Goal: Information Seeking & Learning: Learn about a topic

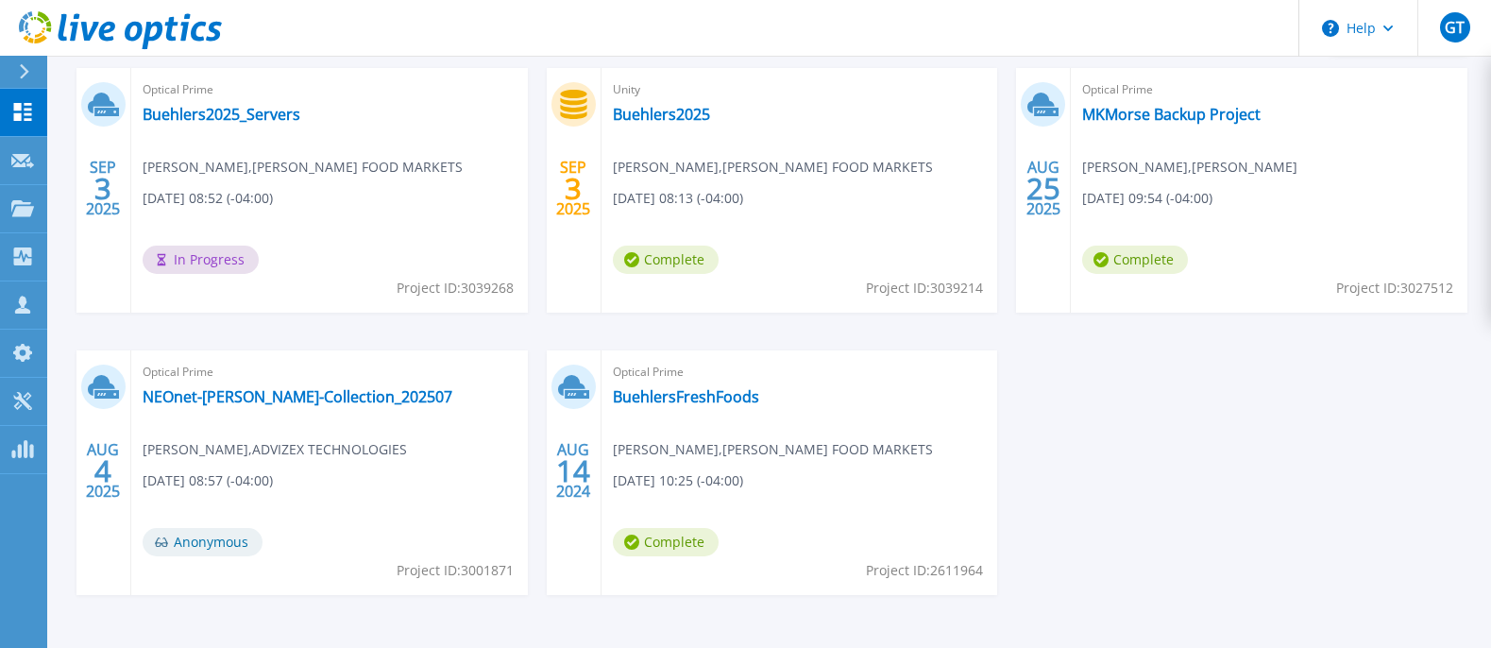
scroll to position [373, 0]
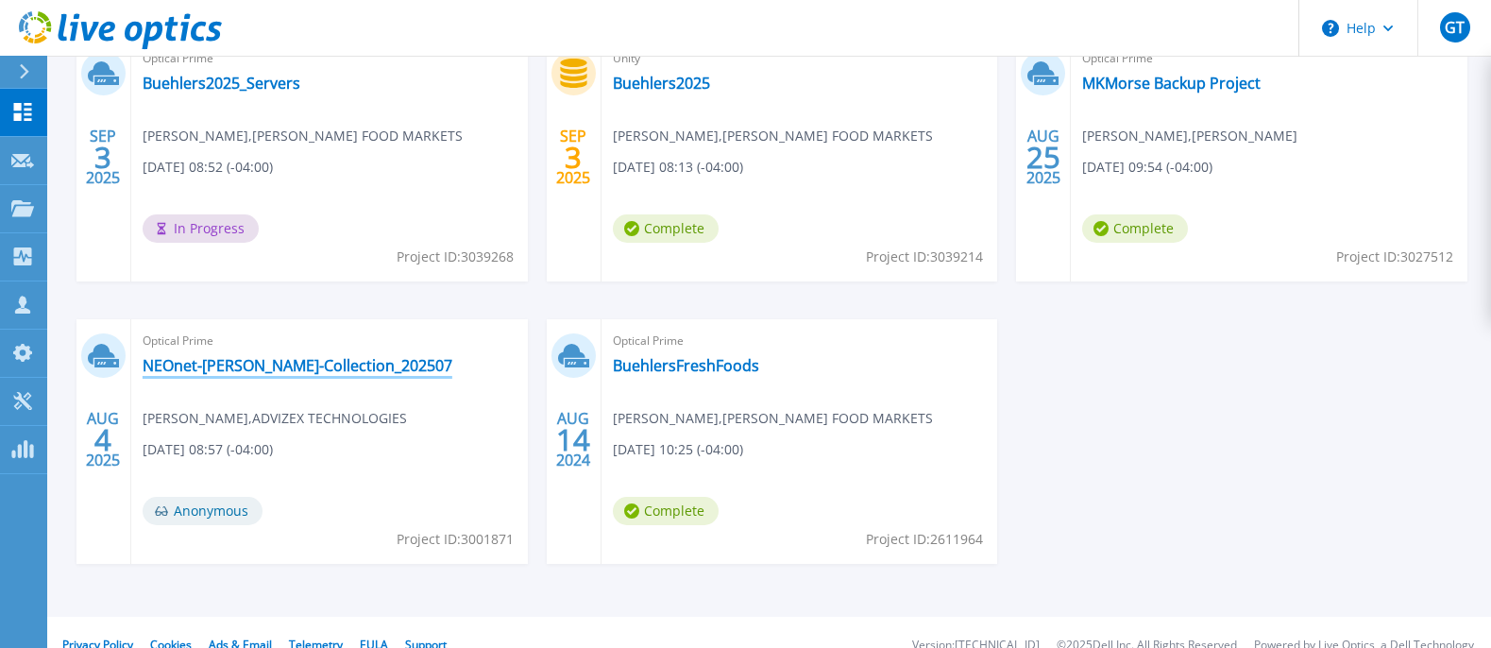
click at [229, 363] on link "NEOnet-Tracy-Collection_202507" at bounding box center [298, 365] width 310 height 19
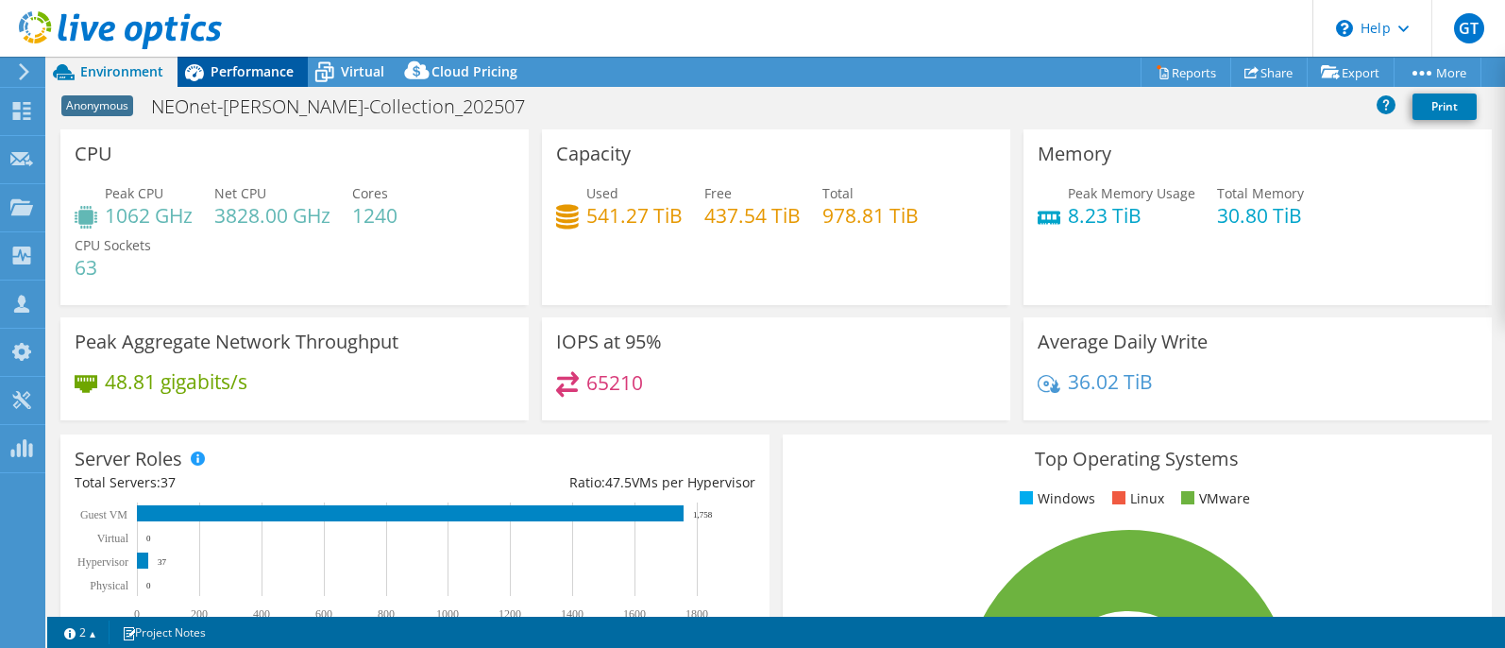
click at [236, 73] on span "Performance" at bounding box center [252, 71] width 83 height 18
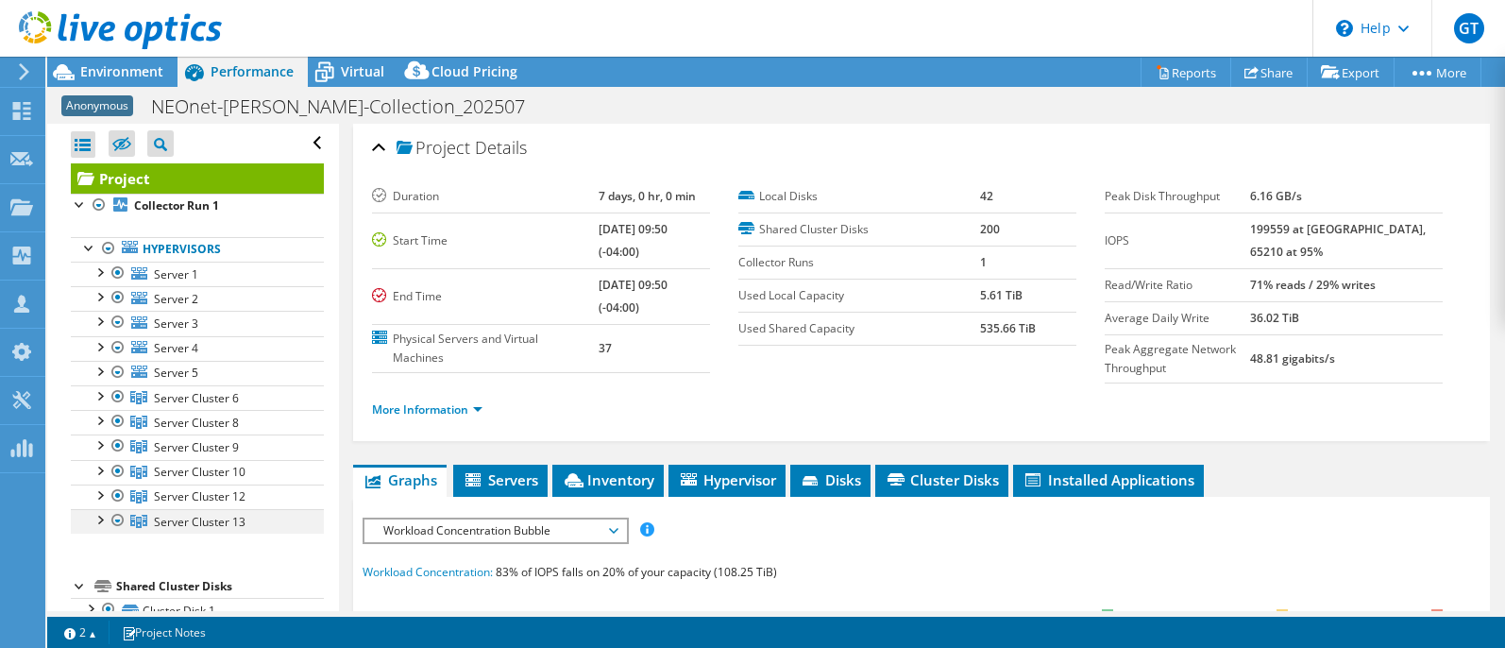
click at [99, 525] on div at bounding box center [99, 518] width 19 height 19
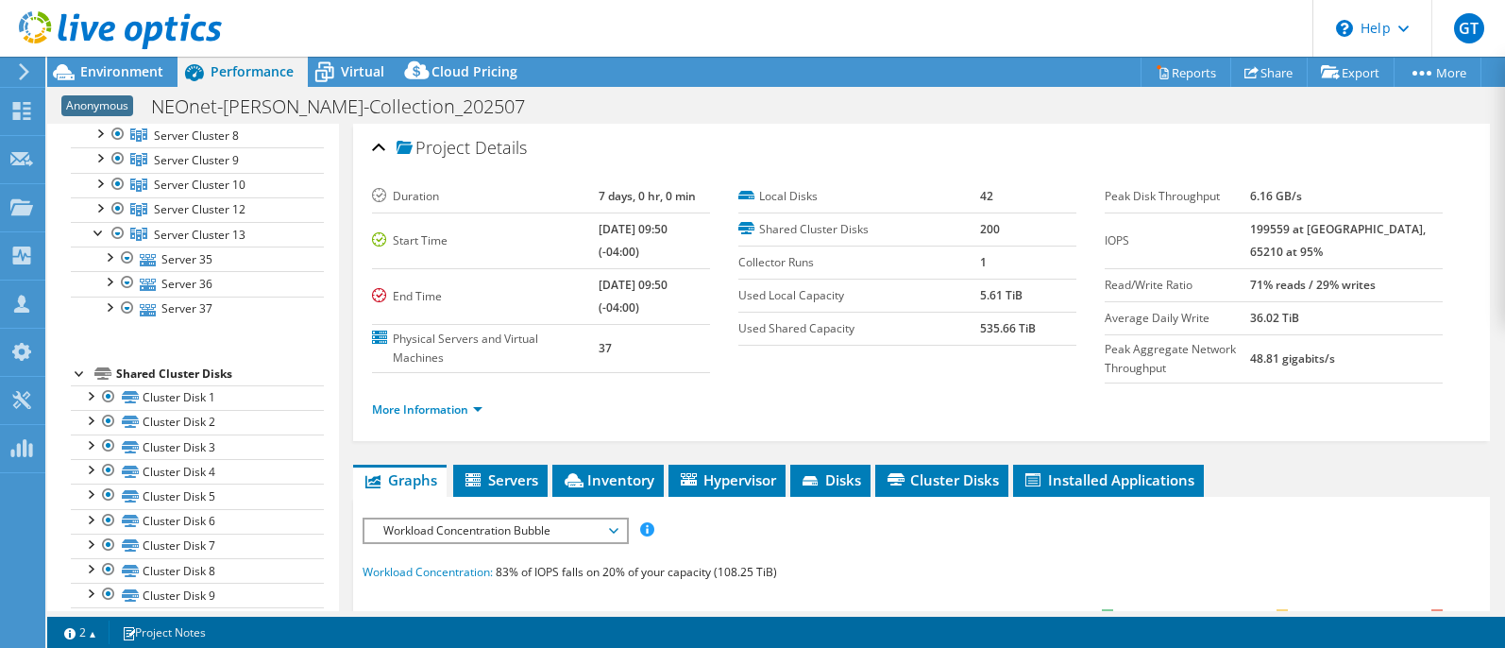
scroll to position [218, 0]
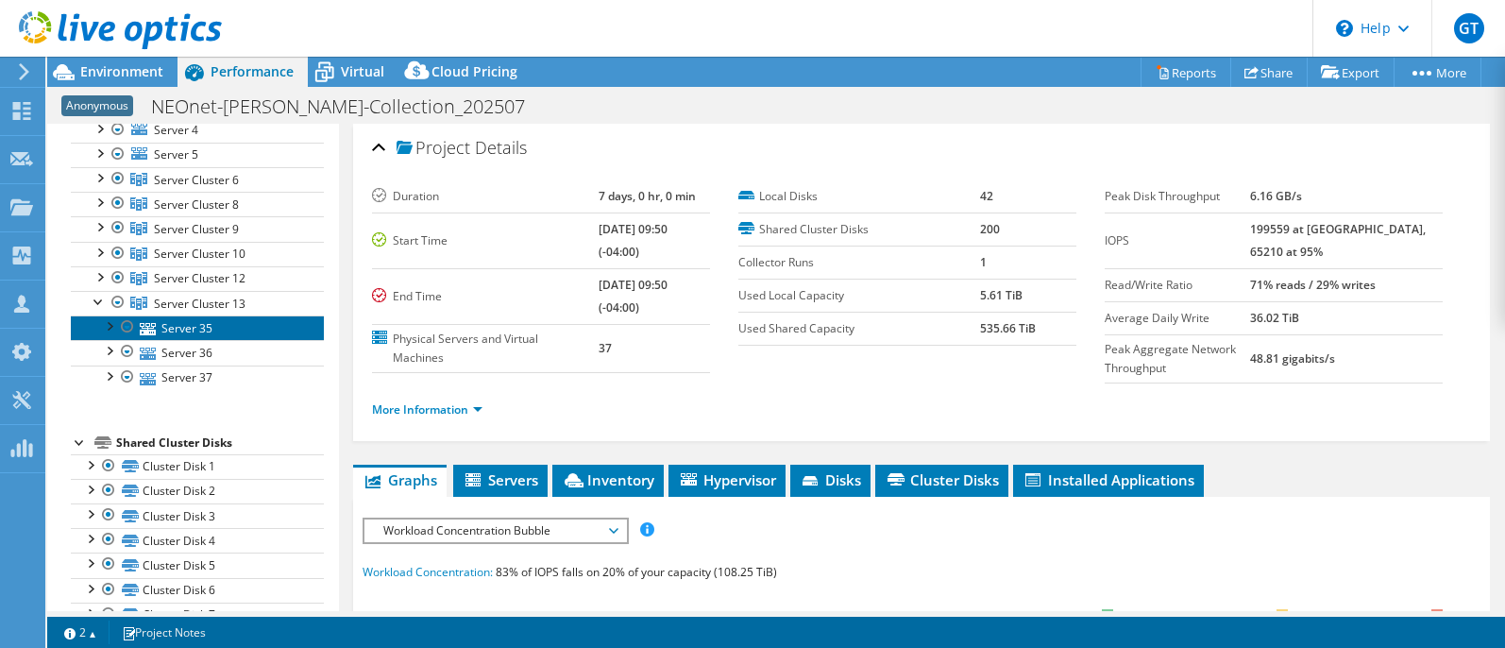
click at [196, 329] on link "Server 35" at bounding box center [197, 327] width 253 height 25
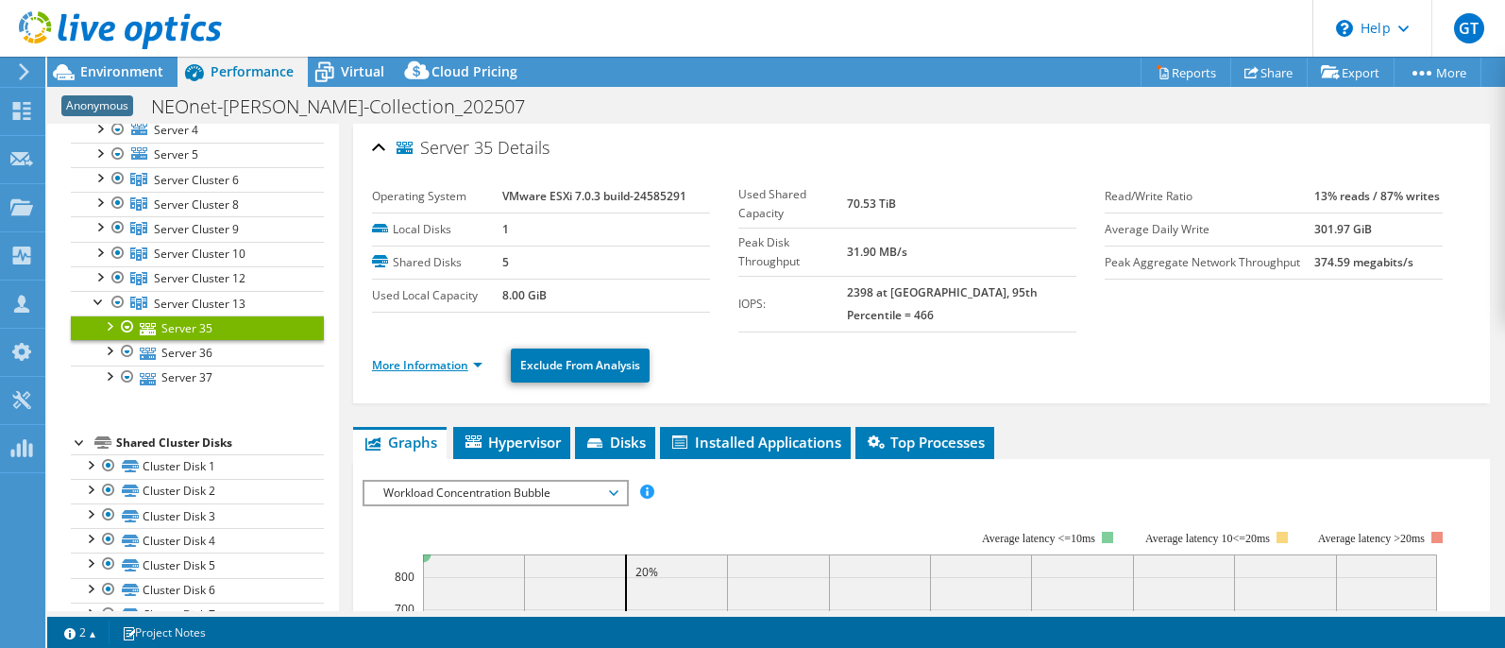
click at [425, 357] on link "More Information" at bounding box center [427, 365] width 110 height 16
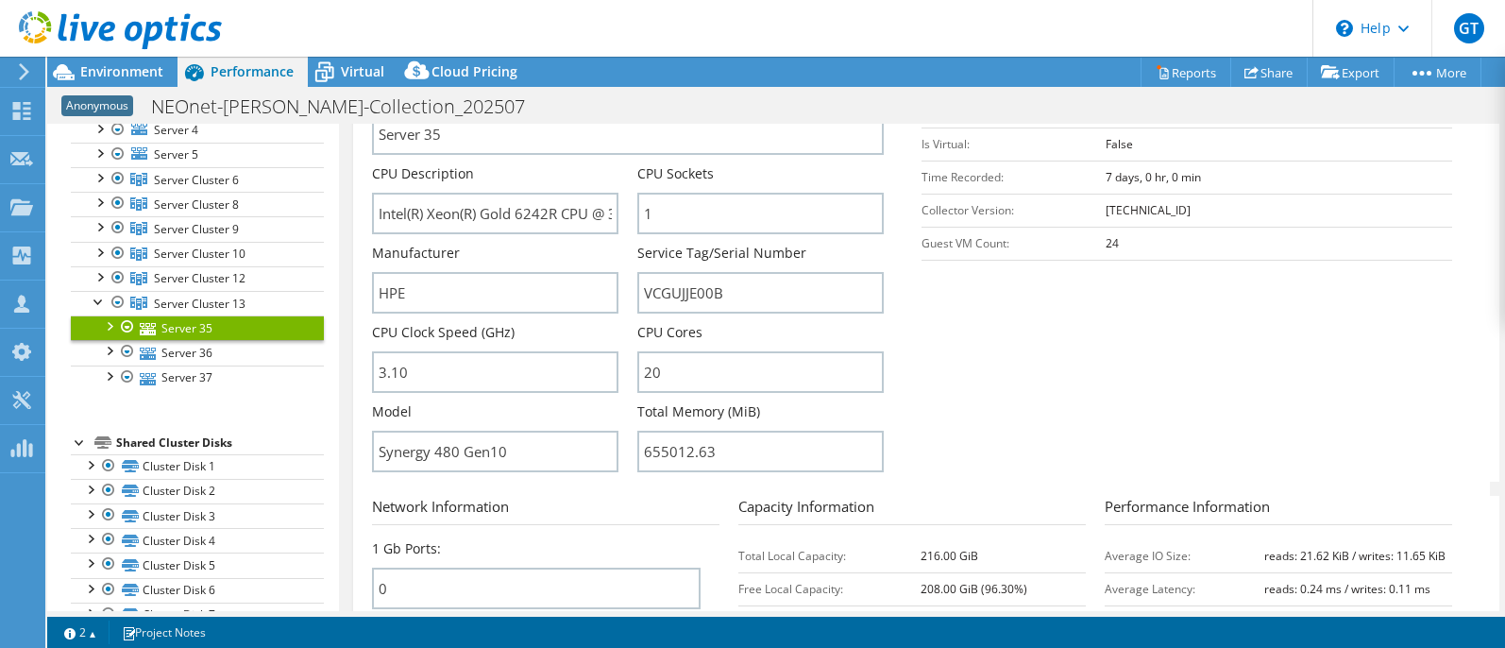
scroll to position [360, 0]
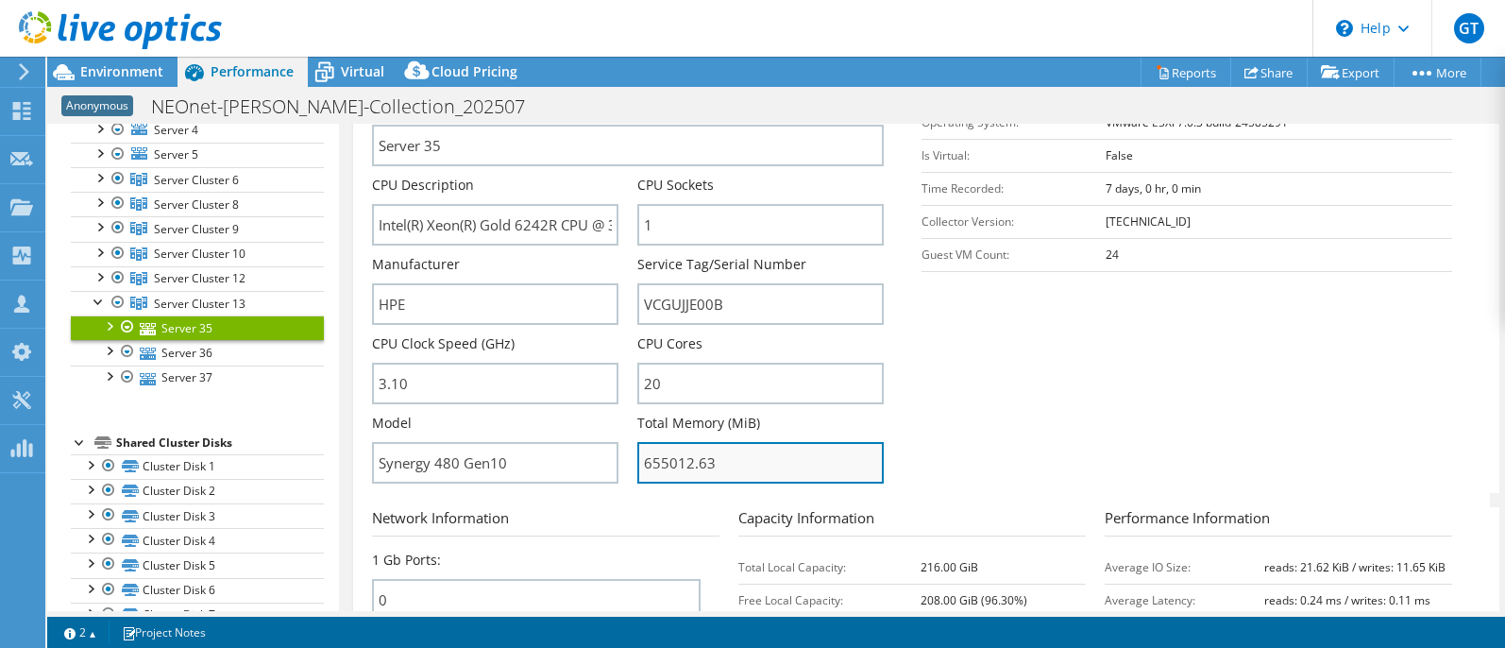
click at [664, 442] on input "655012.63" at bounding box center [760, 463] width 246 height 42
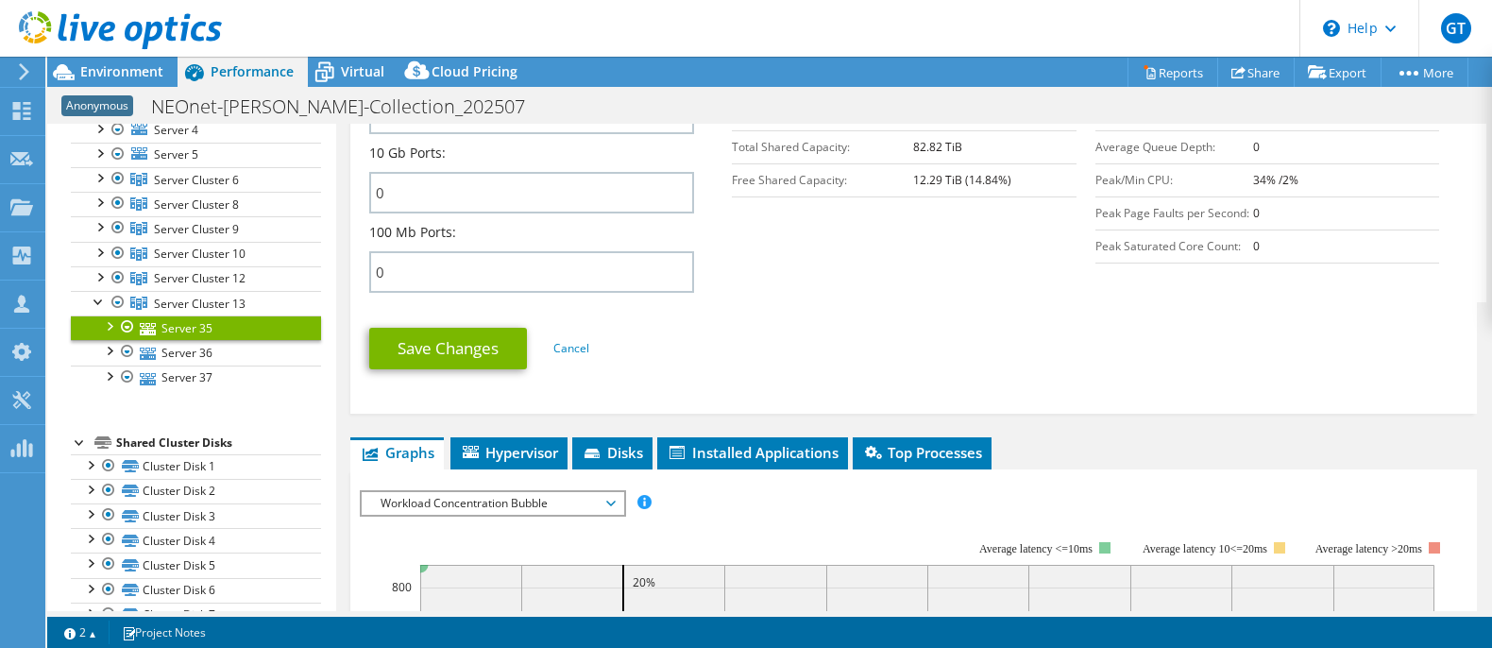
scroll to position [851, 0]
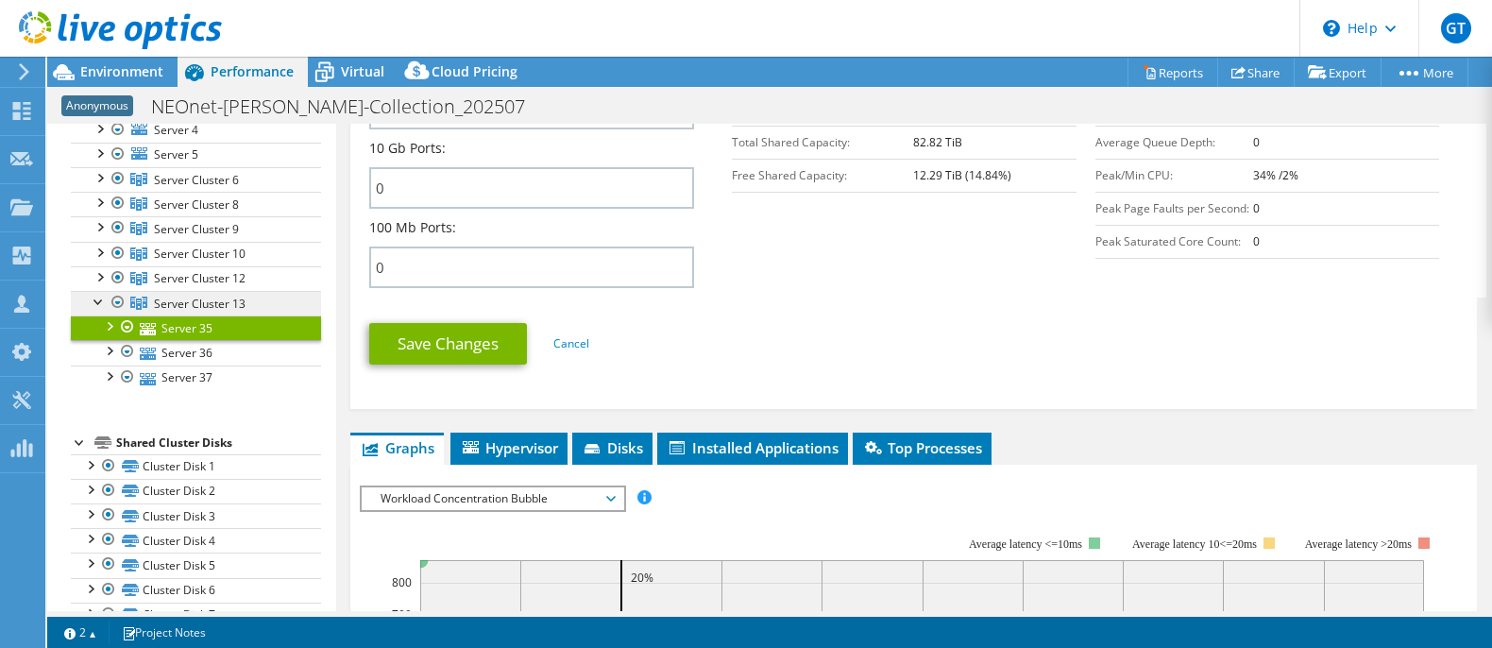
click at [227, 300] on span "Server Cluster 13" at bounding box center [200, 303] width 92 height 16
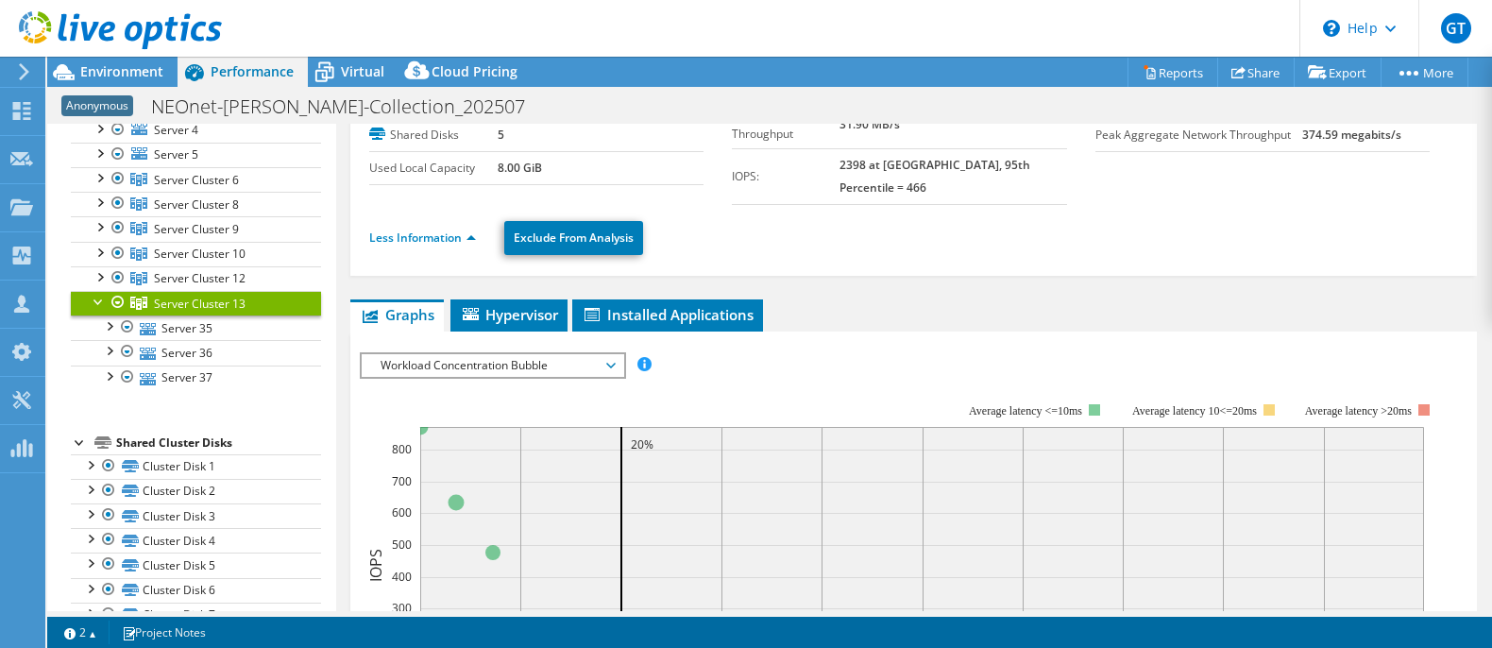
scroll to position [57, 0]
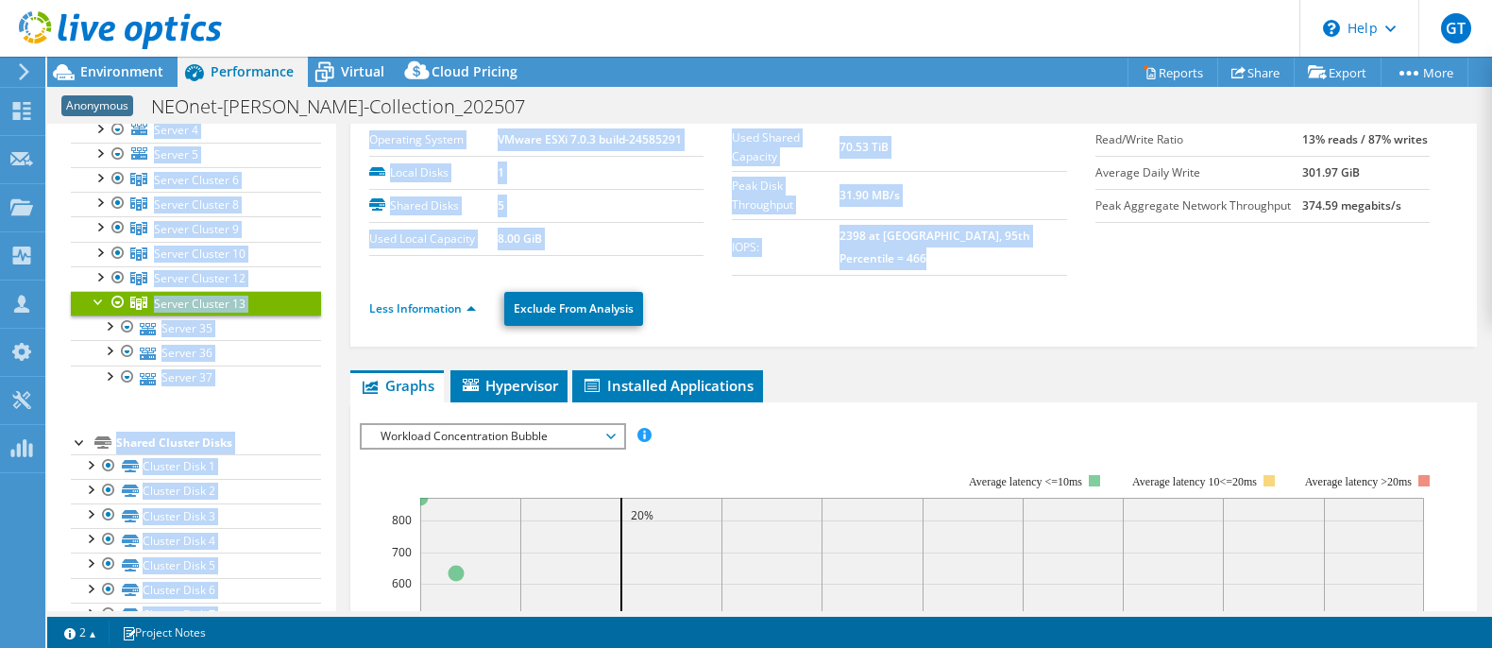
drag, startPoint x: 1469, startPoint y: 179, endPoint x: 1471, endPoint y: 92, distance: 87.8
click at [1471, 92] on div "Project Actions Project Actions Reports Share Export vSAN ReadyNode Sizer" at bounding box center [769, 352] width 1444 height 591
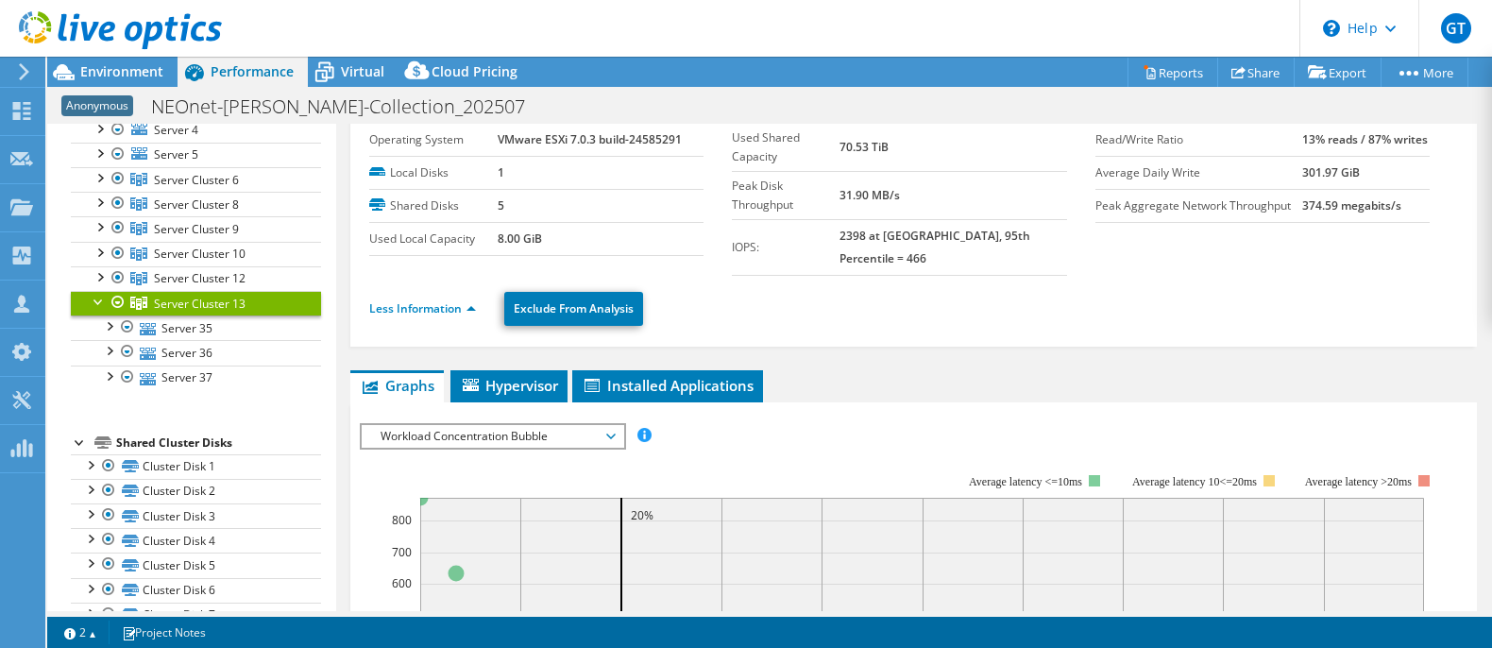
drag, startPoint x: 1172, startPoint y: 309, endPoint x: 1185, endPoint y: 346, distance: 40.0
click at [1173, 318] on div "Less Information Exclude From Analysis" at bounding box center [913, 309] width 1088 height 66
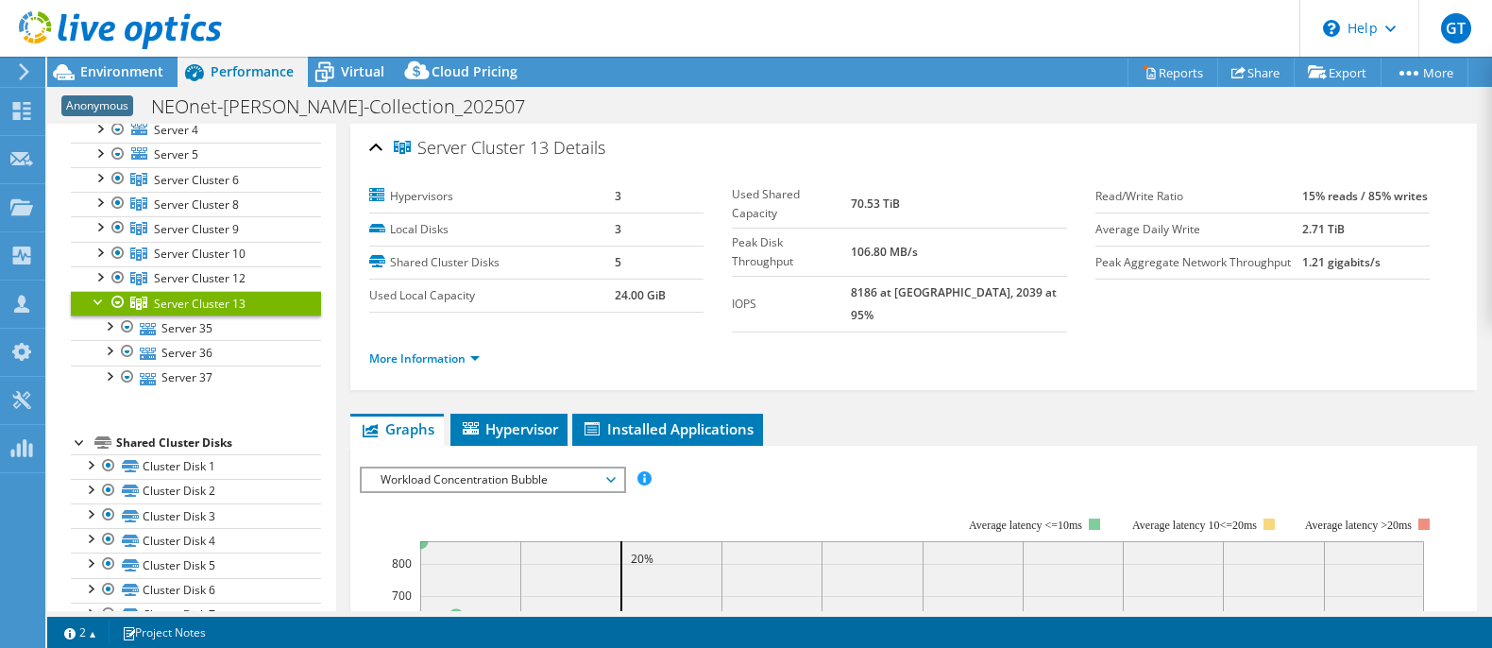
scroll to position [0, 0]
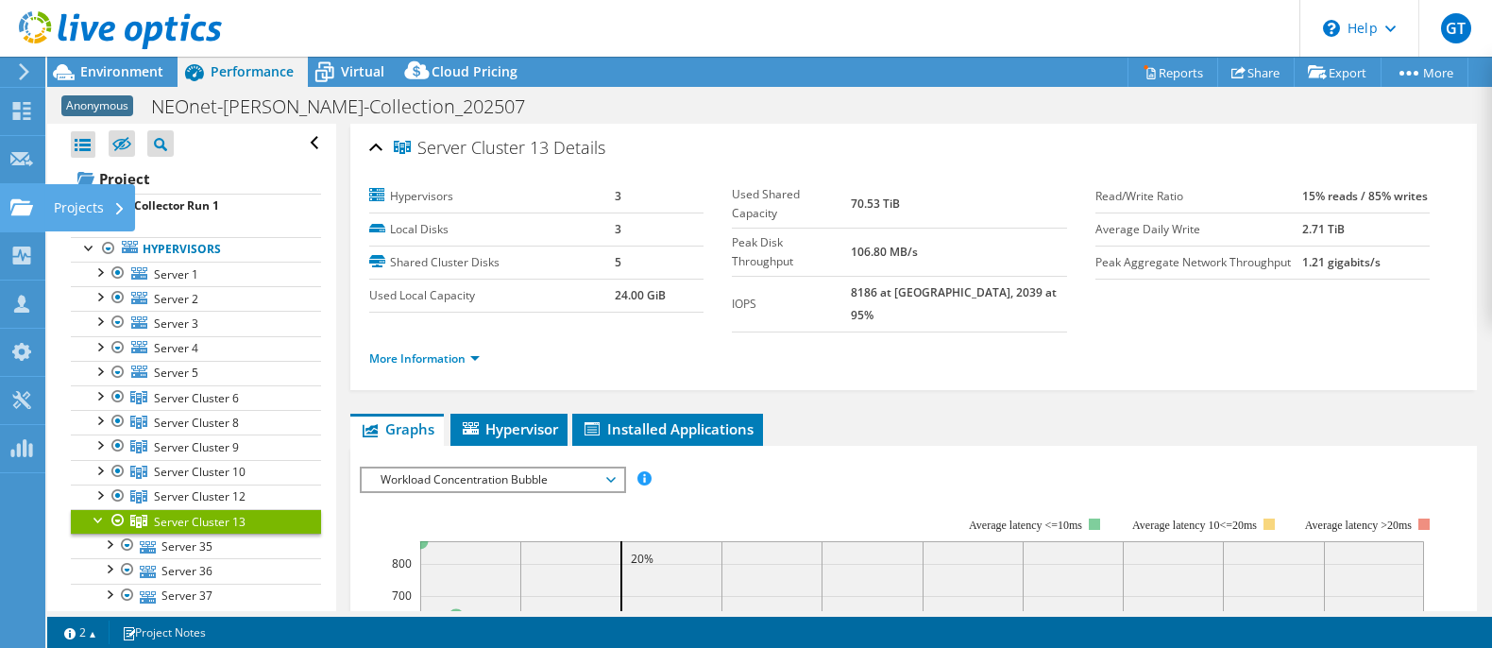
click at [21, 198] on icon at bounding box center [21, 207] width 23 height 18
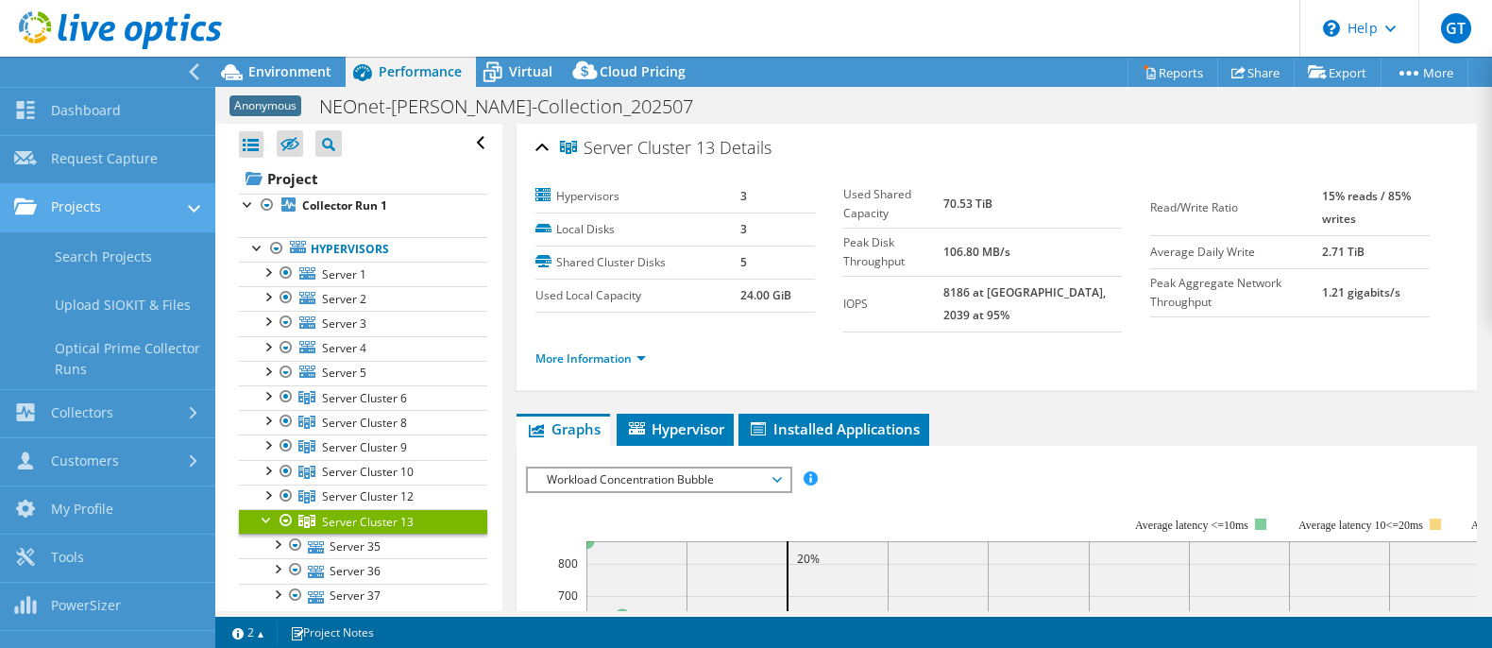
click at [95, 201] on link "Projects" at bounding box center [107, 208] width 215 height 48
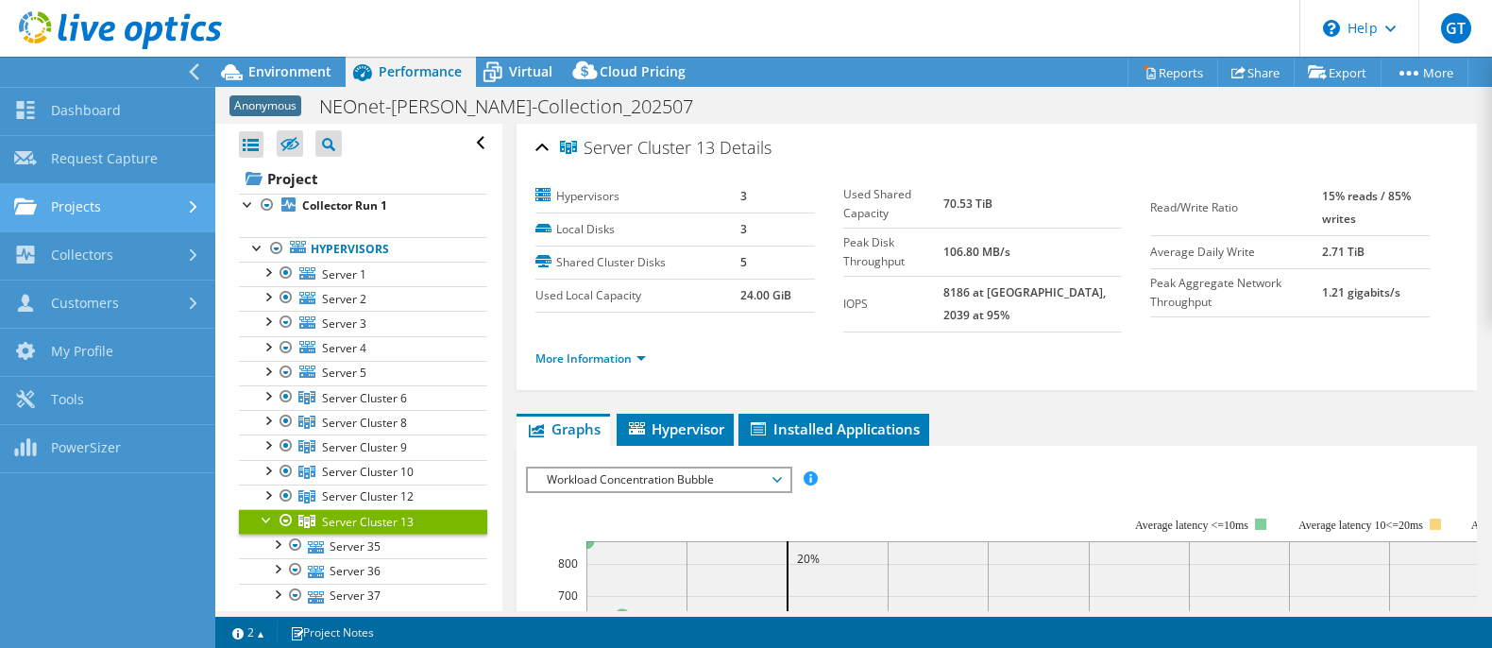
click at [95, 200] on link "Projects" at bounding box center [107, 208] width 215 height 48
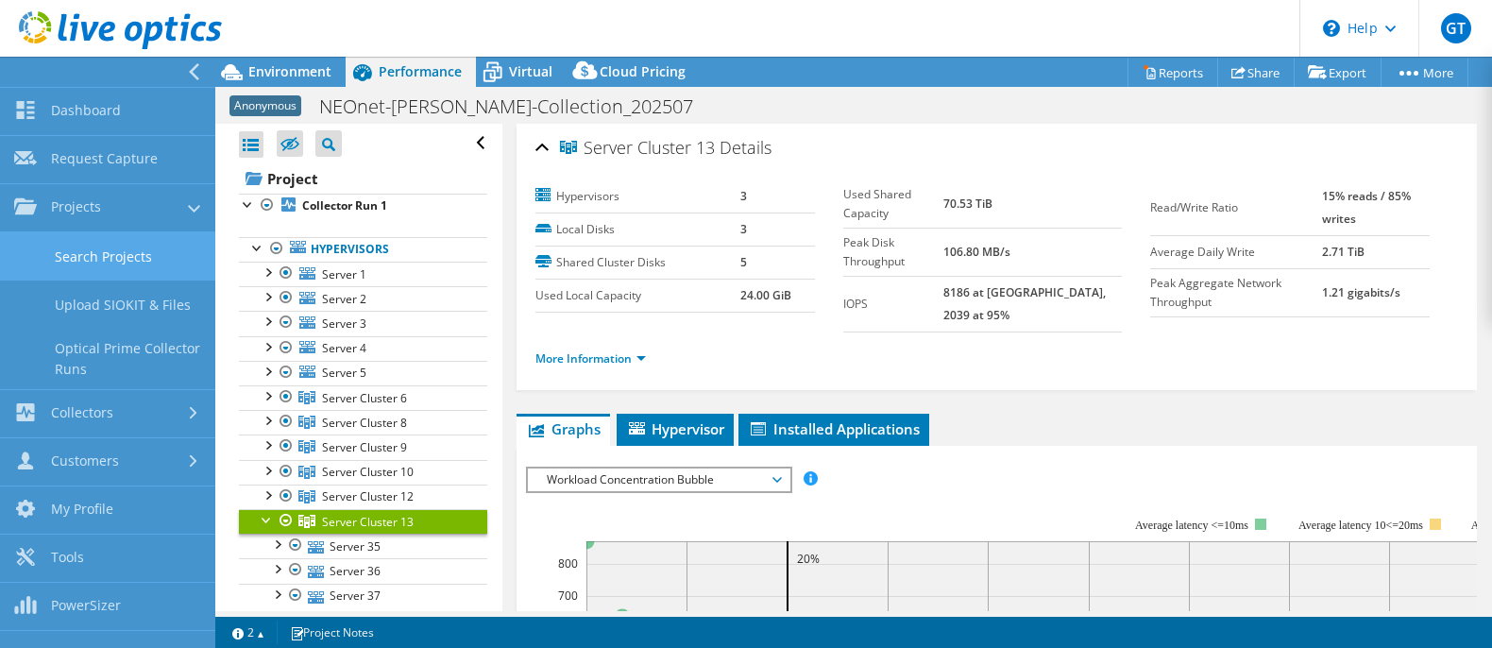
click at [104, 243] on link "Search Projects" at bounding box center [107, 256] width 215 height 48
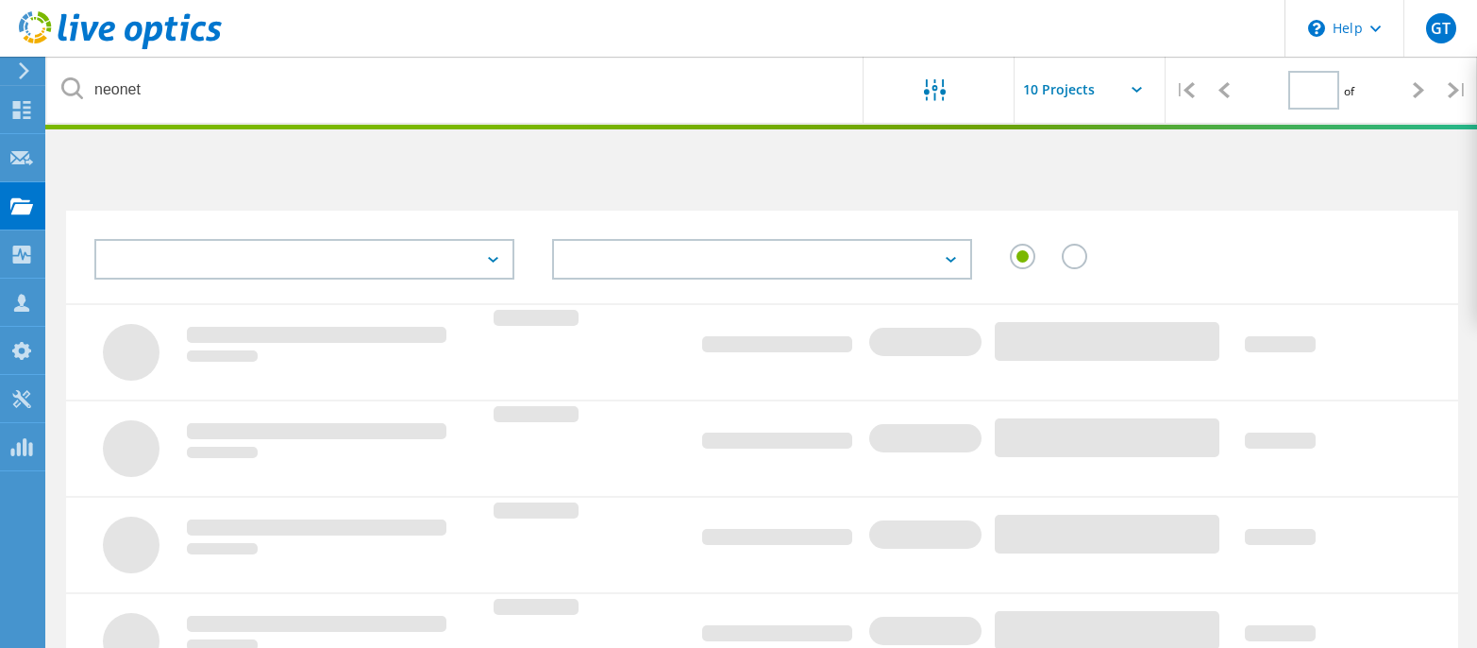
type input "1"
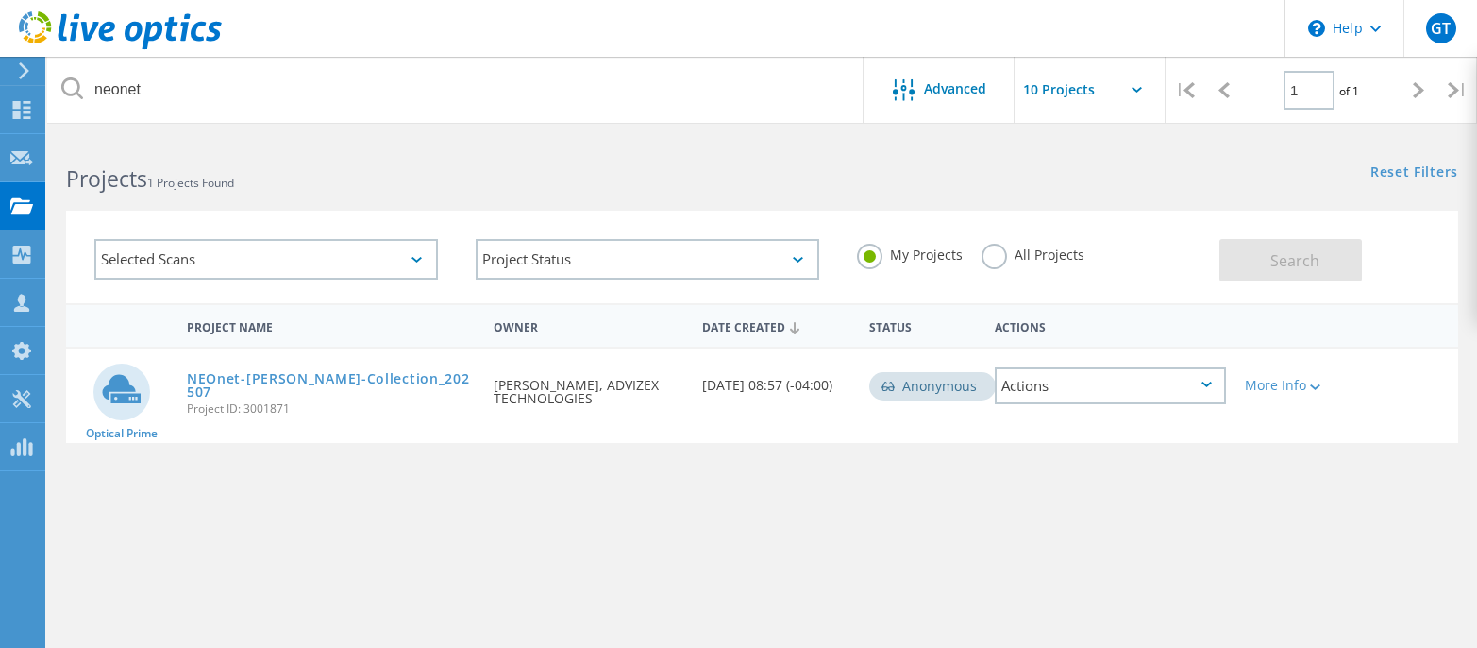
click at [999, 261] on label "All Projects" at bounding box center [1033, 253] width 103 height 18
click at [0, 0] on input "All Projects" at bounding box center [0, 0] width 0 height 0
click at [1268, 255] on button "Search" at bounding box center [1291, 260] width 143 height 42
